Goal: Task Accomplishment & Management: Manage account settings

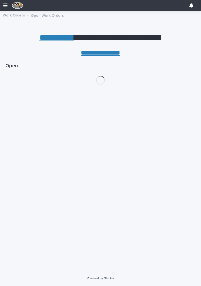
scroll to position [0, 2]
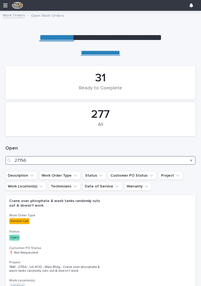
click at [120, 159] on input "27156" at bounding box center [100, 160] width 190 height 9
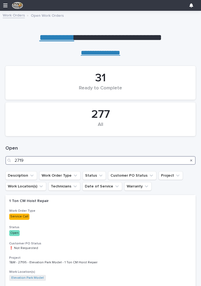
type input "27190"
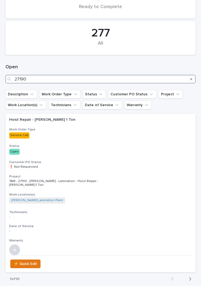
scroll to position [82, 0]
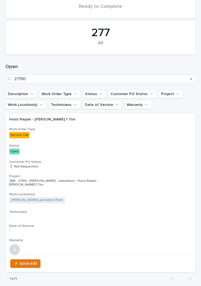
click at [141, 149] on p "Open" at bounding box center [100, 152] width 183 height 6
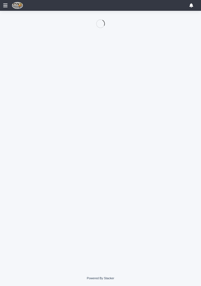
scroll to position [26, 0]
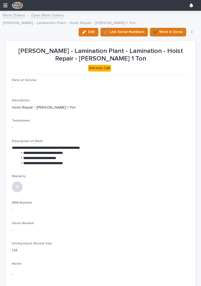
click at [86, 30] on icon "button" at bounding box center [84, 32] width 4 height 4
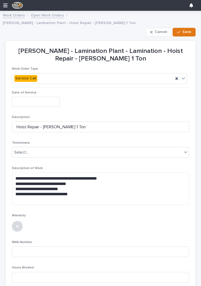
click at [34, 97] on input "text" at bounding box center [36, 102] width 48 height 10
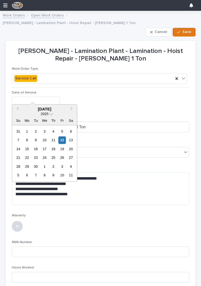
click at [62, 138] on div "12" at bounding box center [61, 139] width 7 height 7
type input "**********"
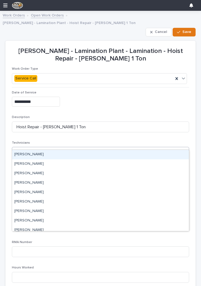
click at [132, 153] on div "[PERSON_NAME]" at bounding box center [100, 154] width 177 height 9
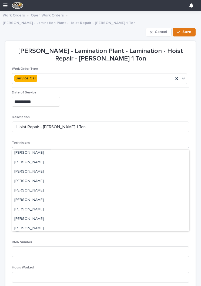
scroll to position [58, 0]
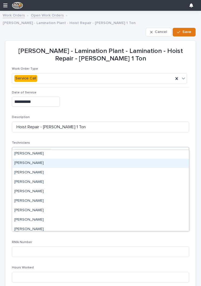
click at [124, 164] on div "[PERSON_NAME]" at bounding box center [100, 163] width 177 height 9
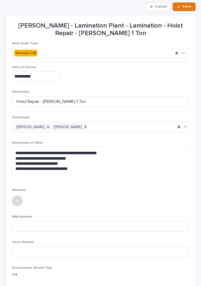
scroll to position [28, 0]
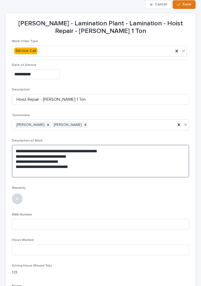
click at [133, 159] on textarea "**********" at bounding box center [100, 161] width 177 height 33
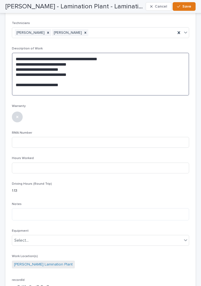
scroll to position [120, 0]
type textarea "**********"
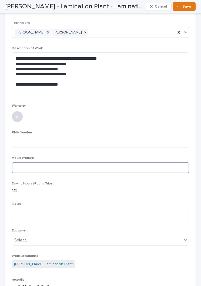
click at [125, 162] on input at bounding box center [100, 167] width 177 height 11
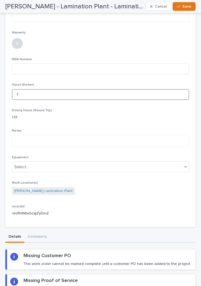
scroll to position [192, 0]
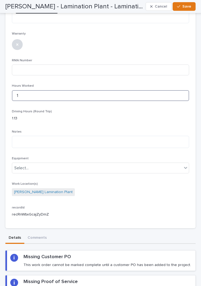
type input "1"
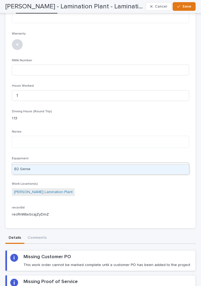
type input "**"
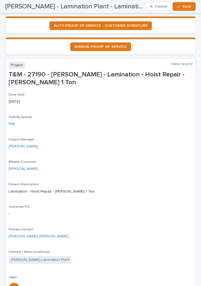
scroll to position [503, 0]
click at [180, 9] on button "Save" at bounding box center [184, 6] width 23 height 9
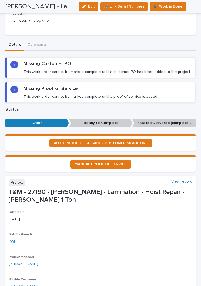
scroll to position [338, 0]
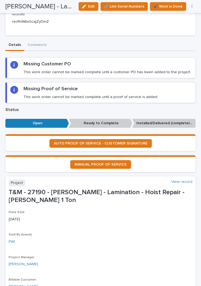
click at [139, 142] on span "AUTO PROOF OF SERVICE - CUSTOMER SIGNATURE" at bounding box center [101, 144] width 94 height 4
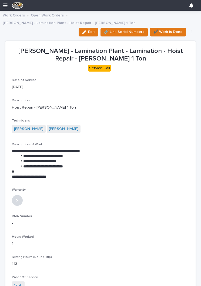
scroll to position [0, 0]
click at [165, 29] on span "✔️ Work is Done" at bounding box center [168, 32] width 29 height 6
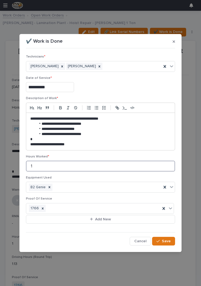
click at [113, 168] on input "1" at bounding box center [100, 166] width 149 height 11
type input "1.25"
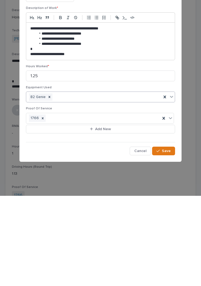
click at [166, 239] on span "Save" at bounding box center [166, 241] width 9 height 5
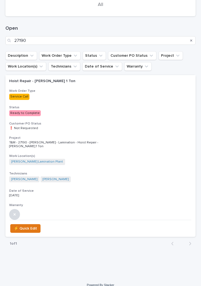
scroll to position [120, 0]
click at [103, 124] on h3 "Customer PO Status" at bounding box center [100, 124] width 183 height 4
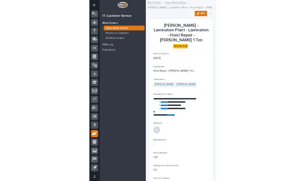
scroll to position [129, 0]
